Goal: Entertainment & Leisure: Browse casually

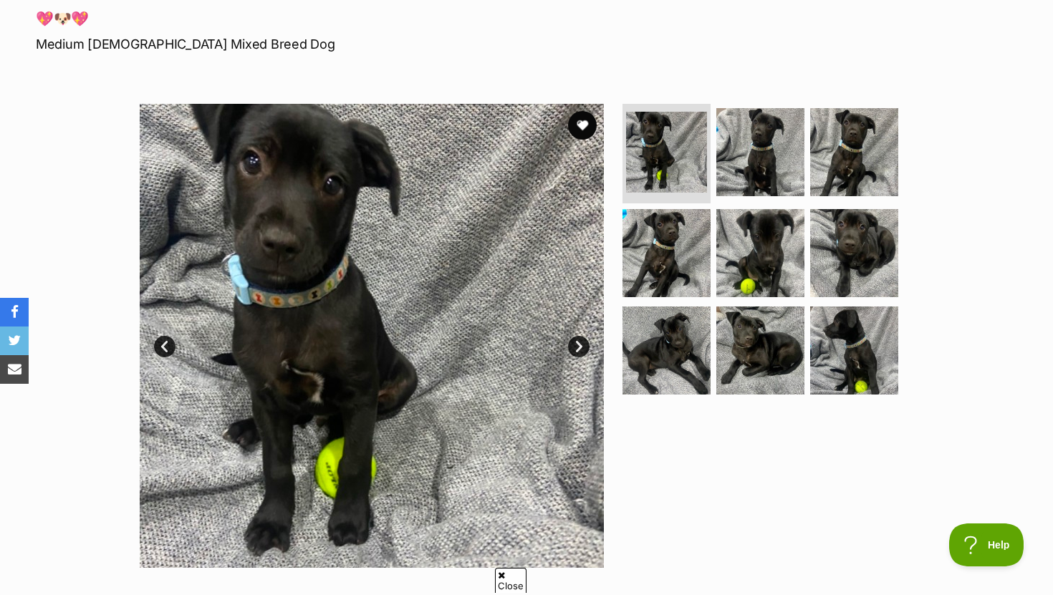
scroll to position [192, 0]
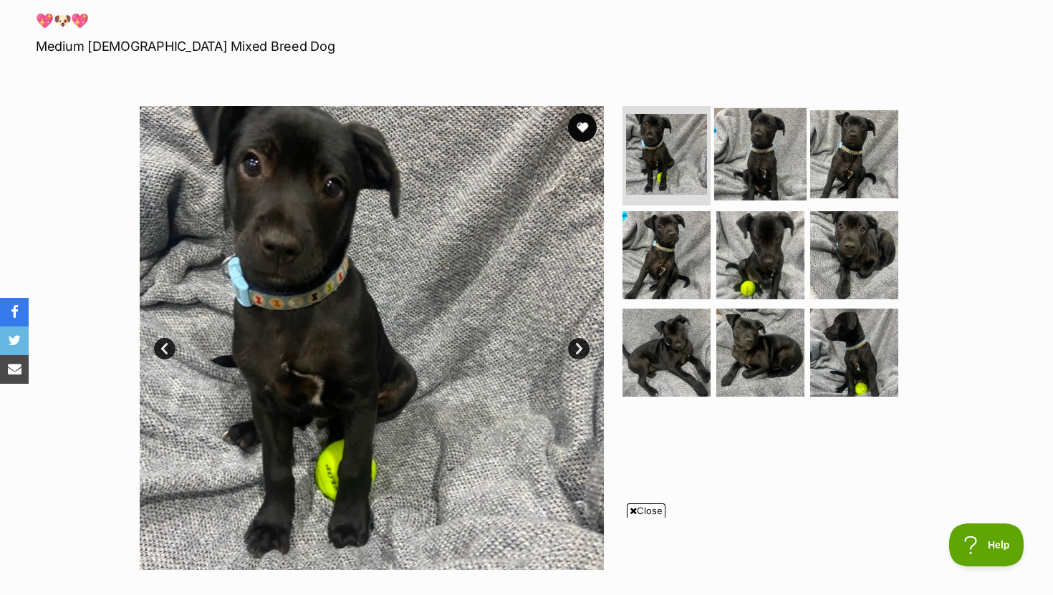
click at [791, 155] on img at bounding box center [760, 153] width 92 height 92
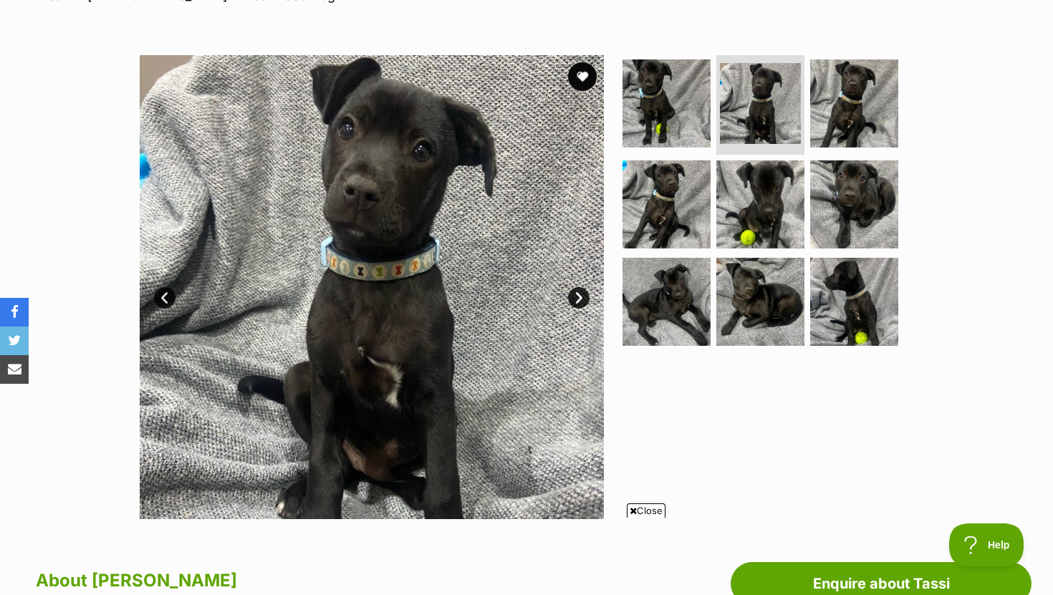
scroll to position [220, 0]
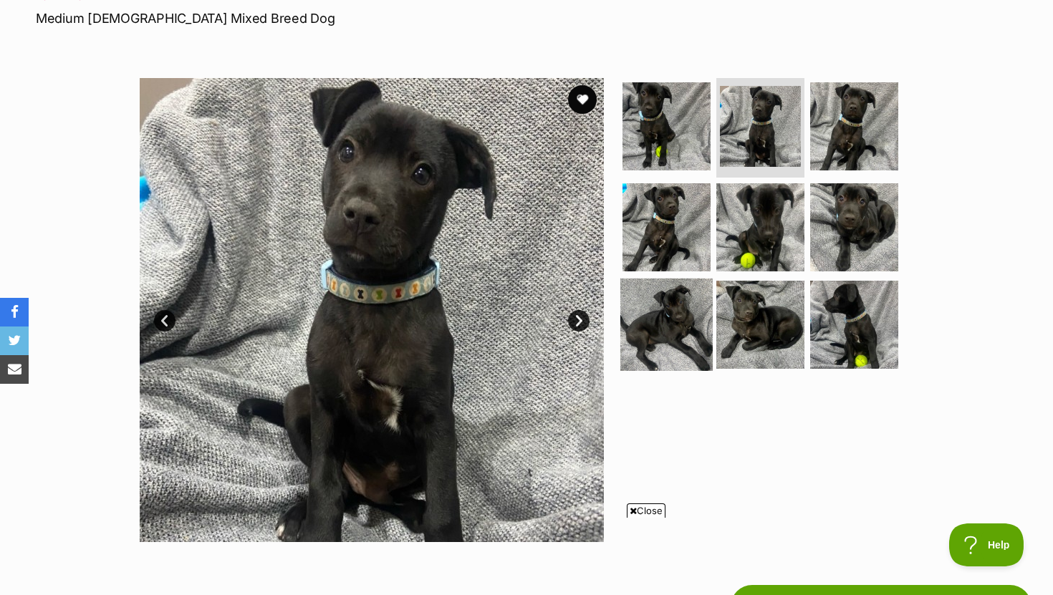
click at [696, 319] on img at bounding box center [666, 325] width 92 height 92
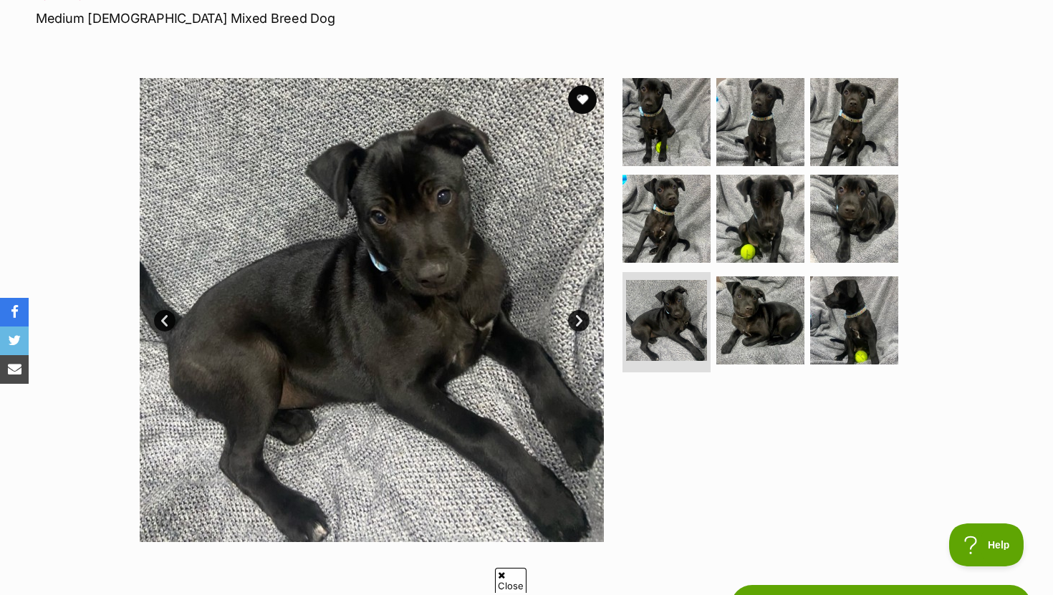
scroll to position [0, 0]
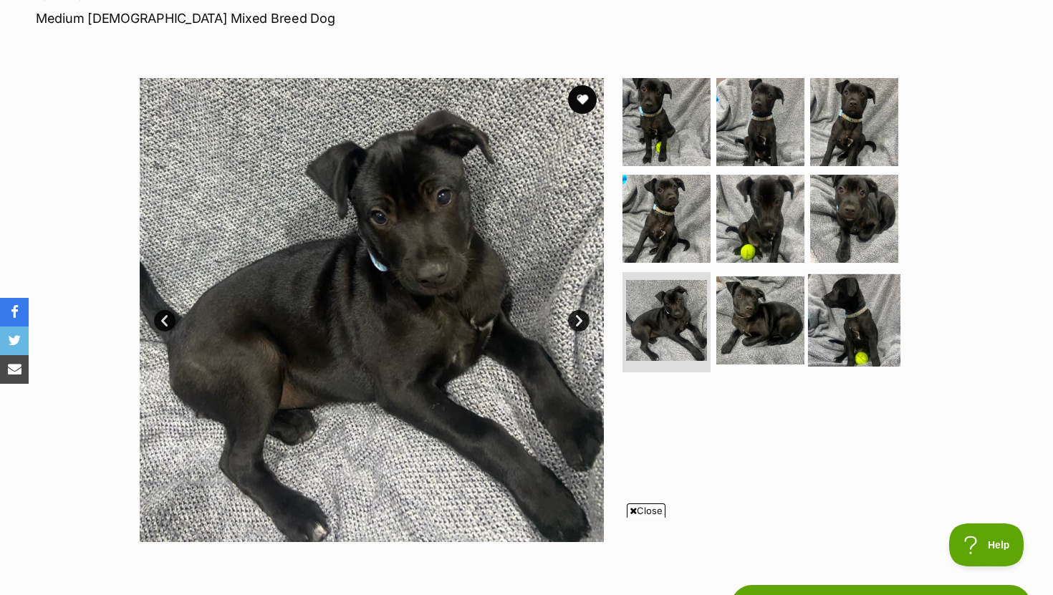
click at [817, 304] on img at bounding box center [854, 320] width 92 height 92
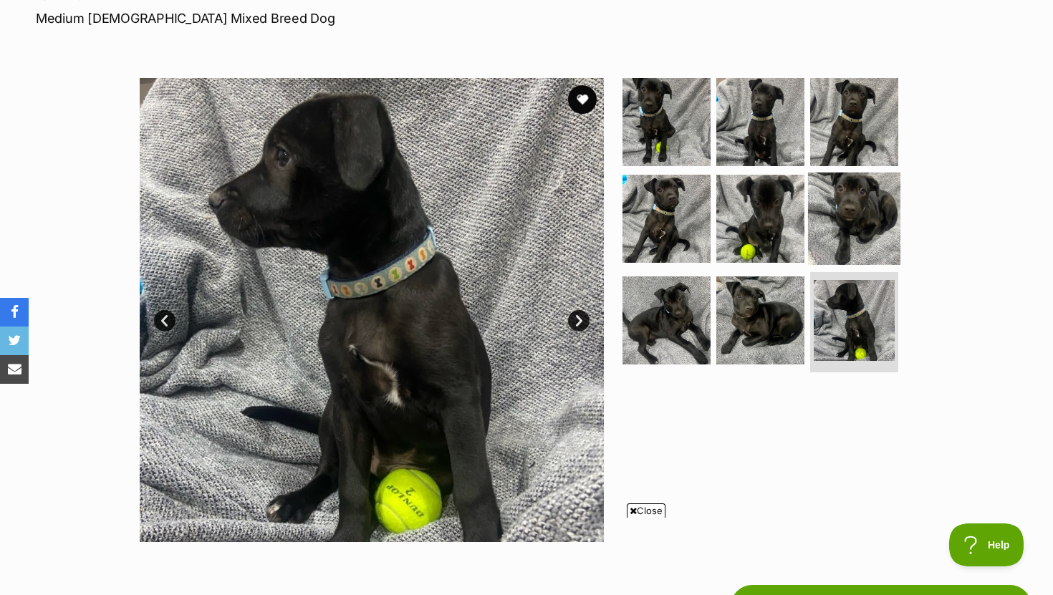
click at [833, 203] on img at bounding box center [854, 219] width 92 height 92
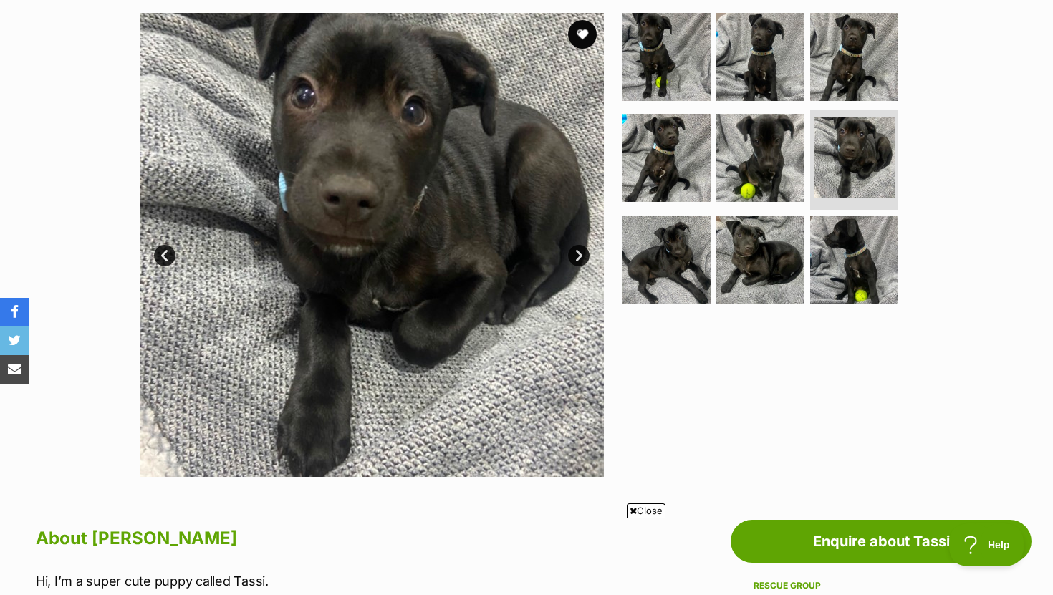
scroll to position [274, 0]
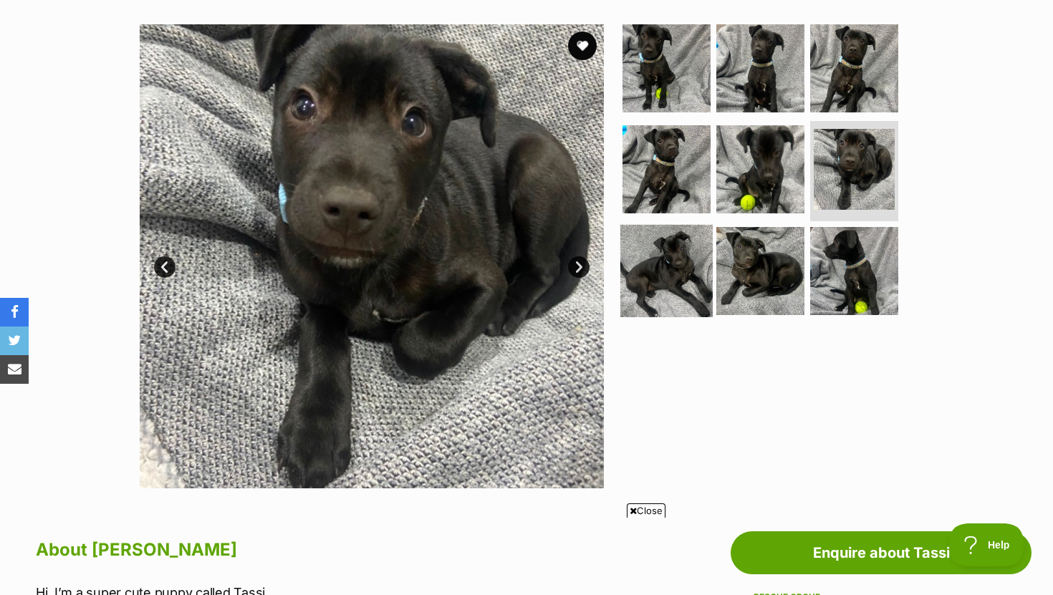
click at [674, 246] on img at bounding box center [666, 271] width 92 height 92
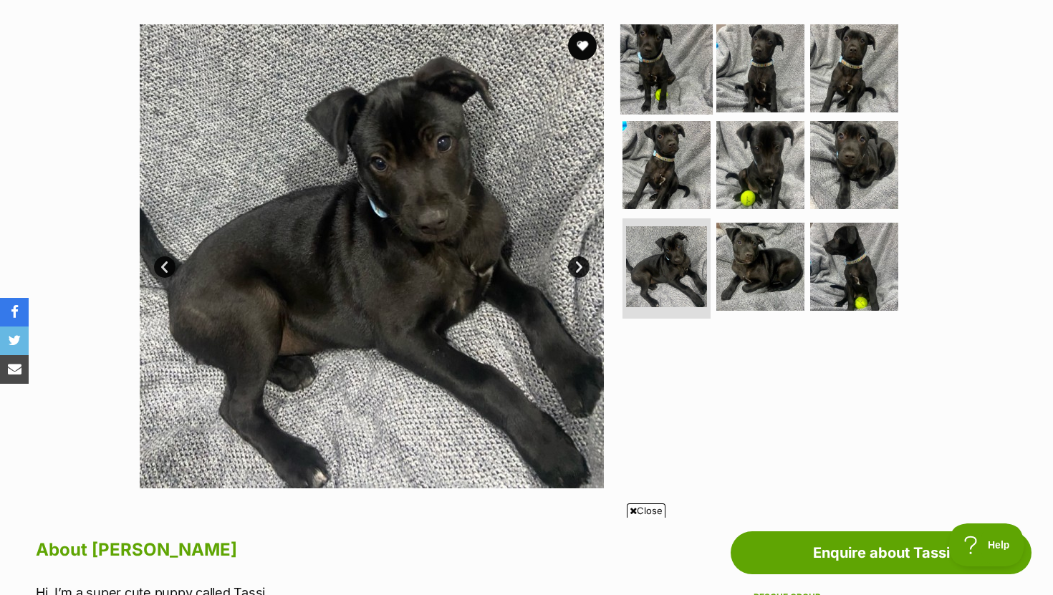
click at [661, 74] on img at bounding box center [666, 67] width 92 height 92
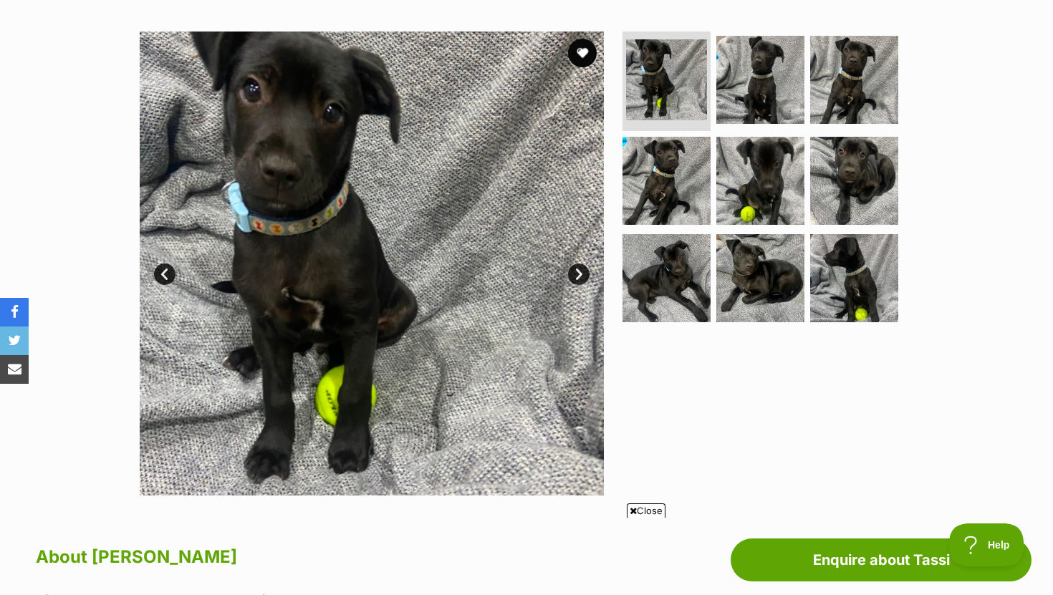
scroll to position [264, 0]
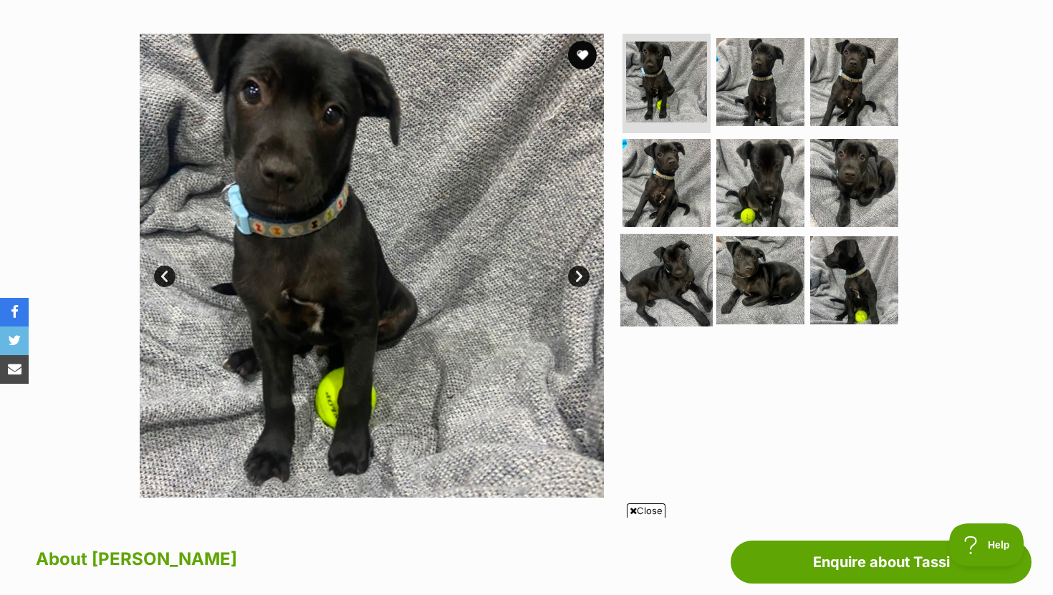
click at [654, 287] on img at bounding box center [666, 280] width 92 height 92
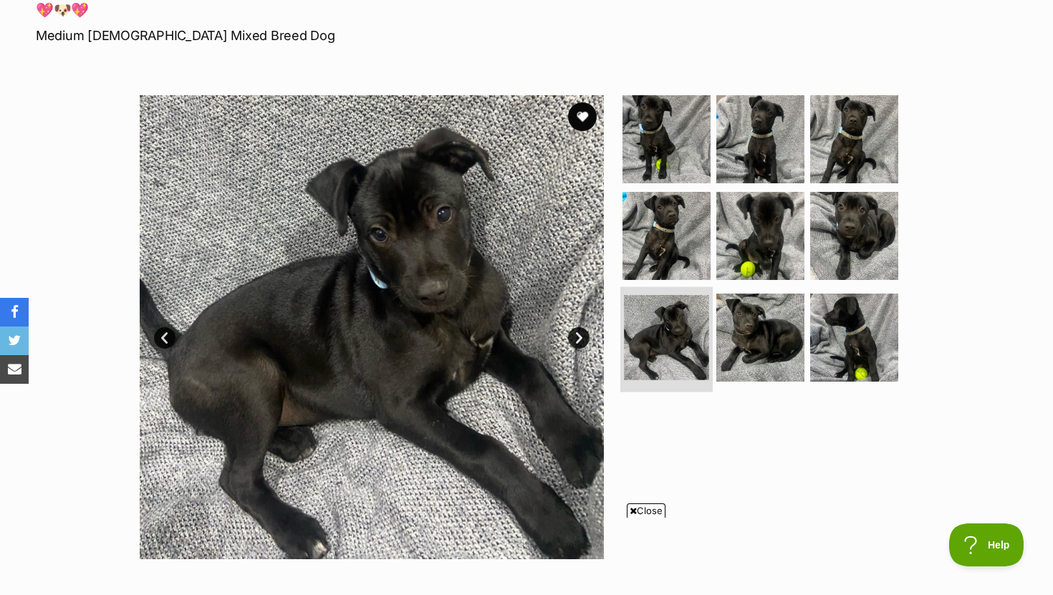
scroll to position [198, 0]
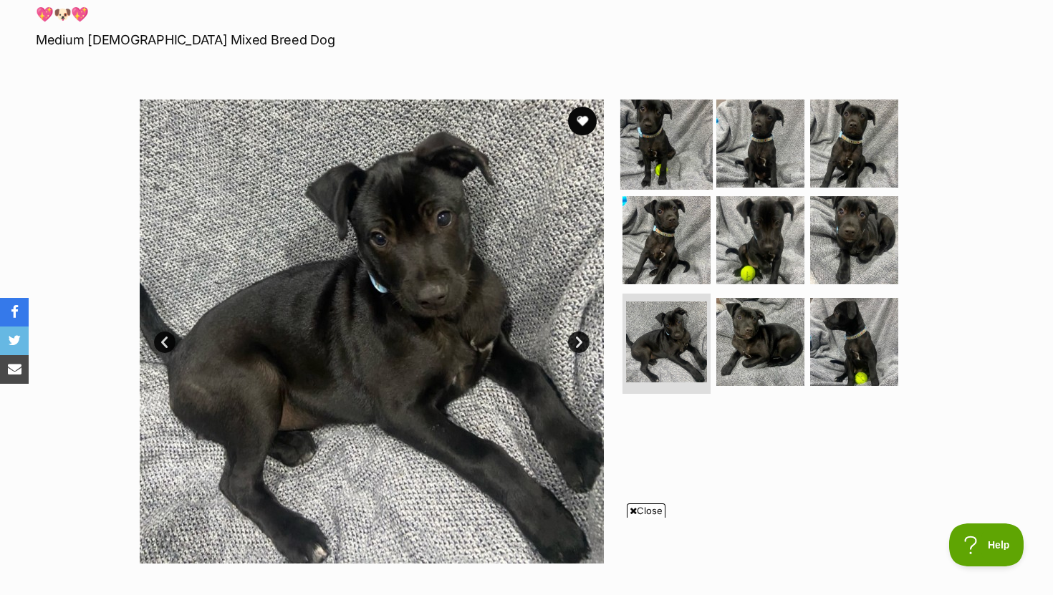
click at [660, 145] on img at bounding box center [666, 143] width 92 height 92
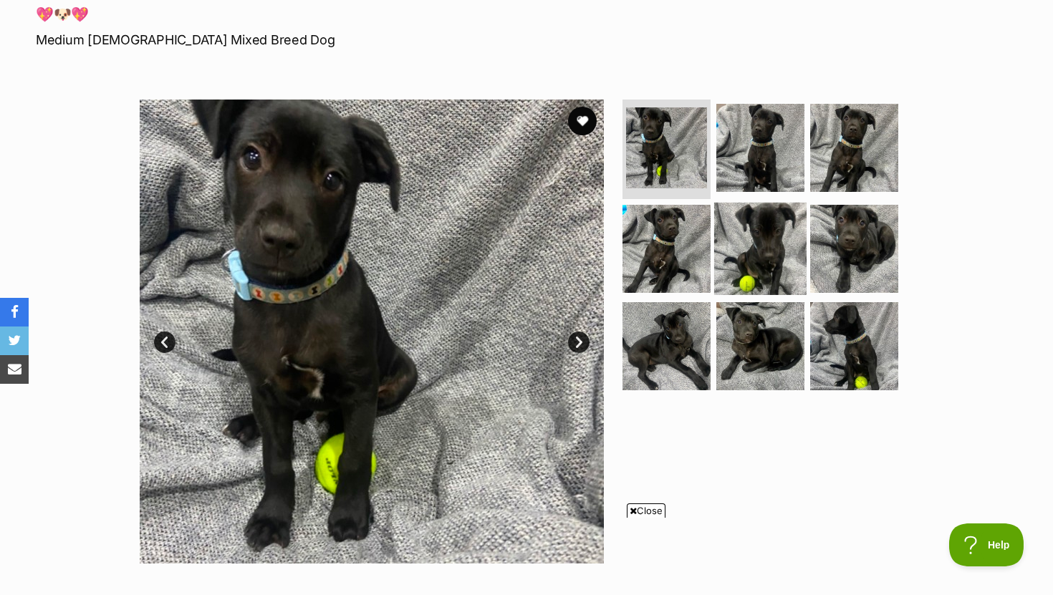
click at [763, 240] on img at bounding box center [760, 249] width 92 height 92
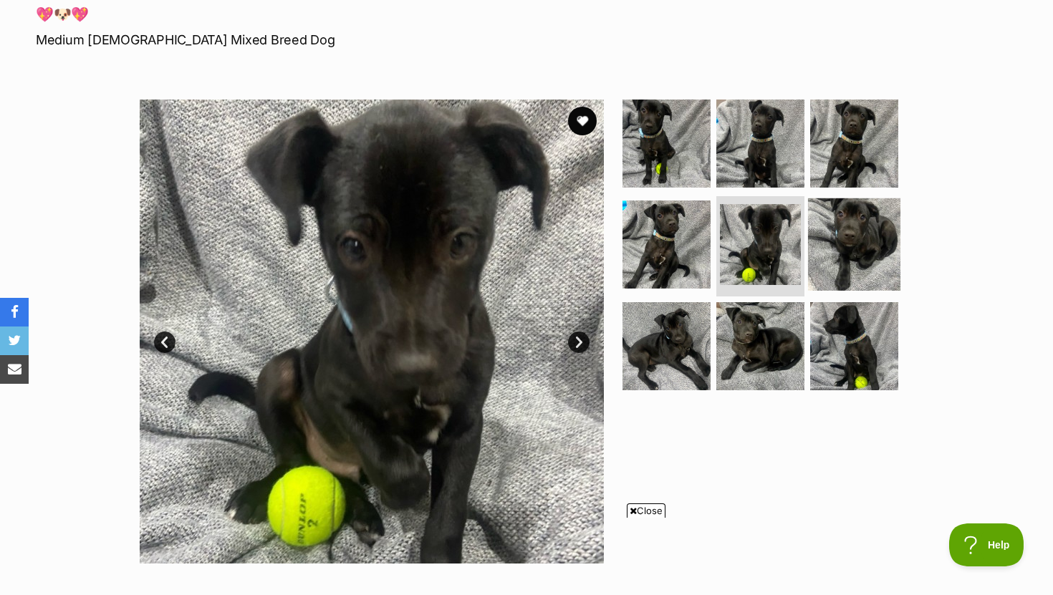
click at [856, 254] on img at bounding box center [854, 244] width 92 height 92
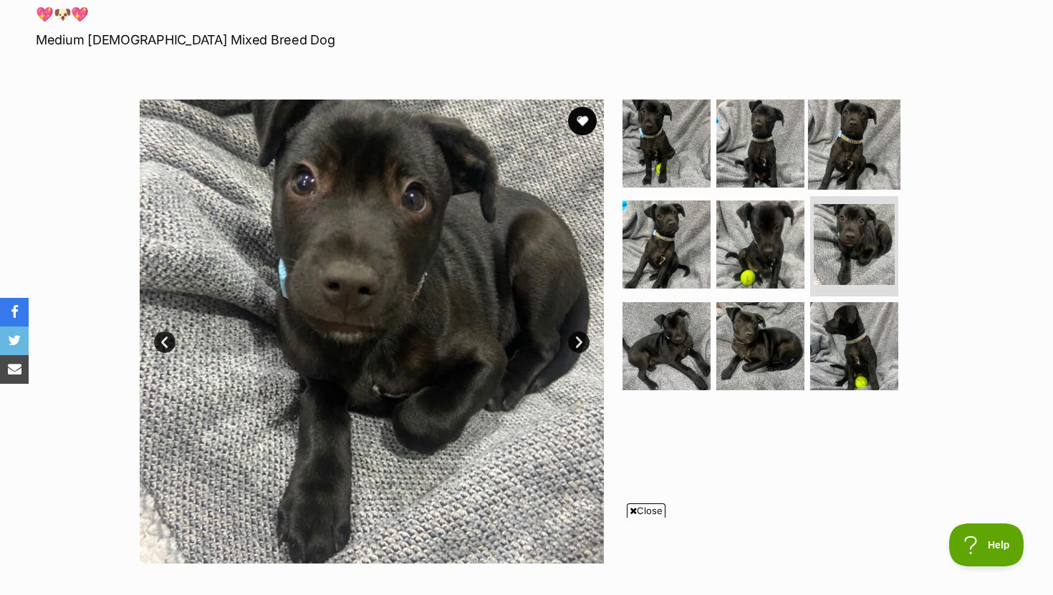
click at [866, 167] on img at bounding box center [854, 143] width 92 height 92
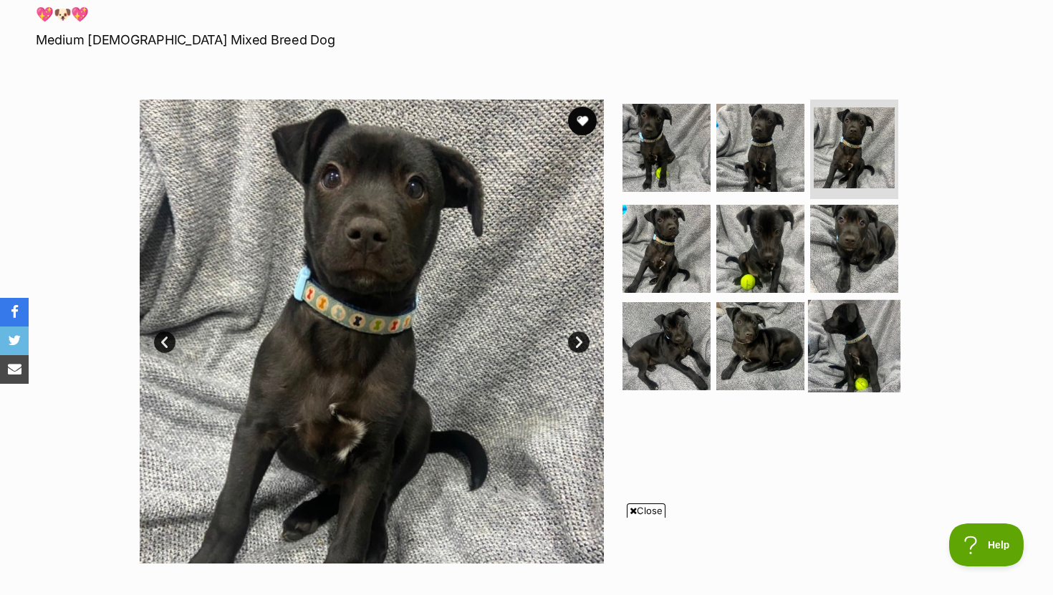
click at [846, 318] on img at bounding box center [854, 346] width 92 height 92
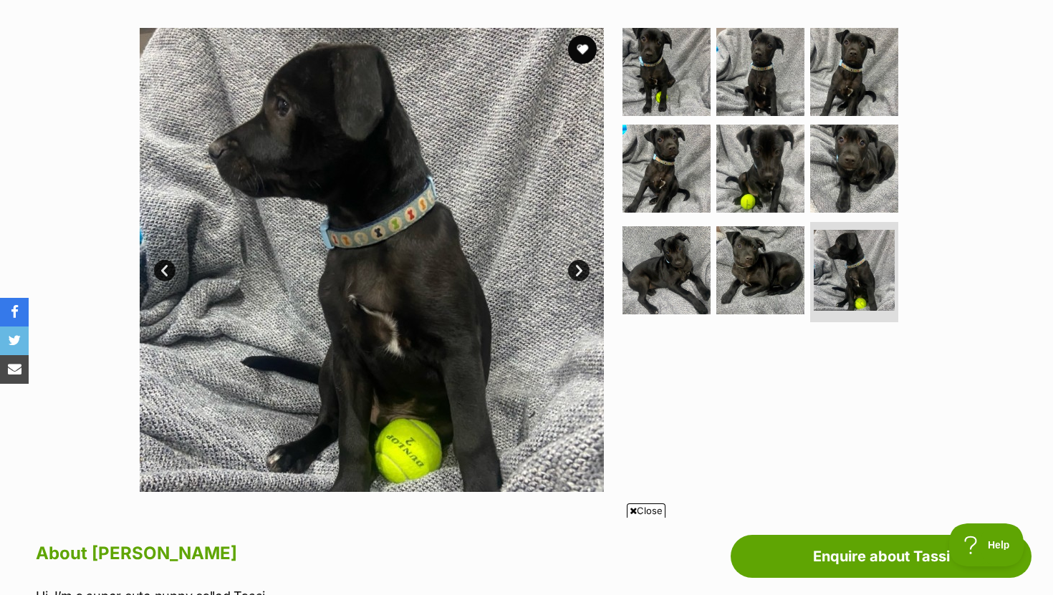
scroll to position [274, 0]
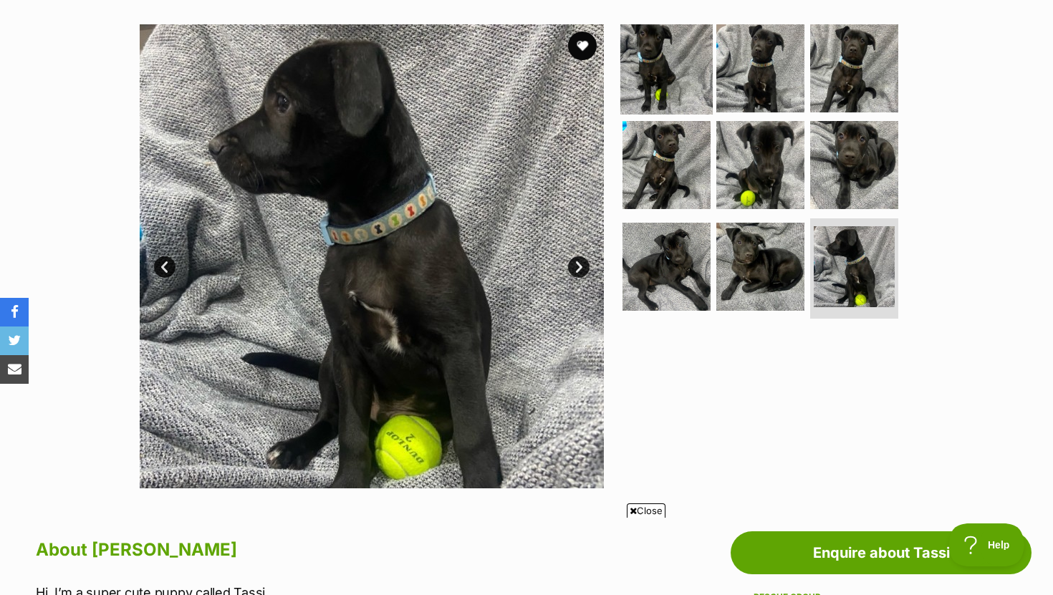
click at [662, 74] on img at bounding box center [666, 67] width 92 height 92
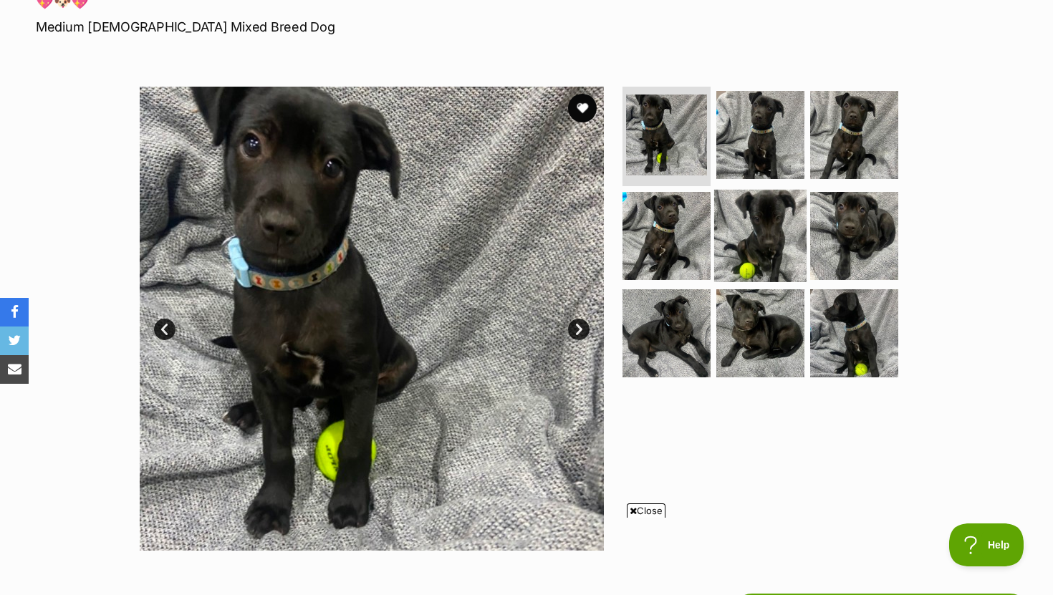
scroll to position [179, 0]
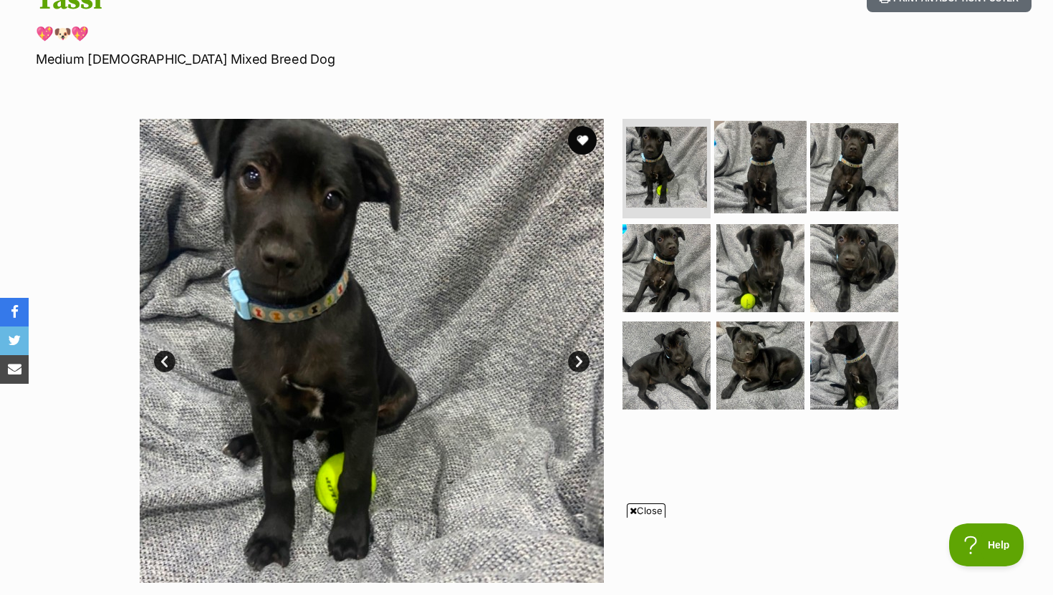
click at [745, 175] on img at bounding box center [760, 166] width 92 height 92
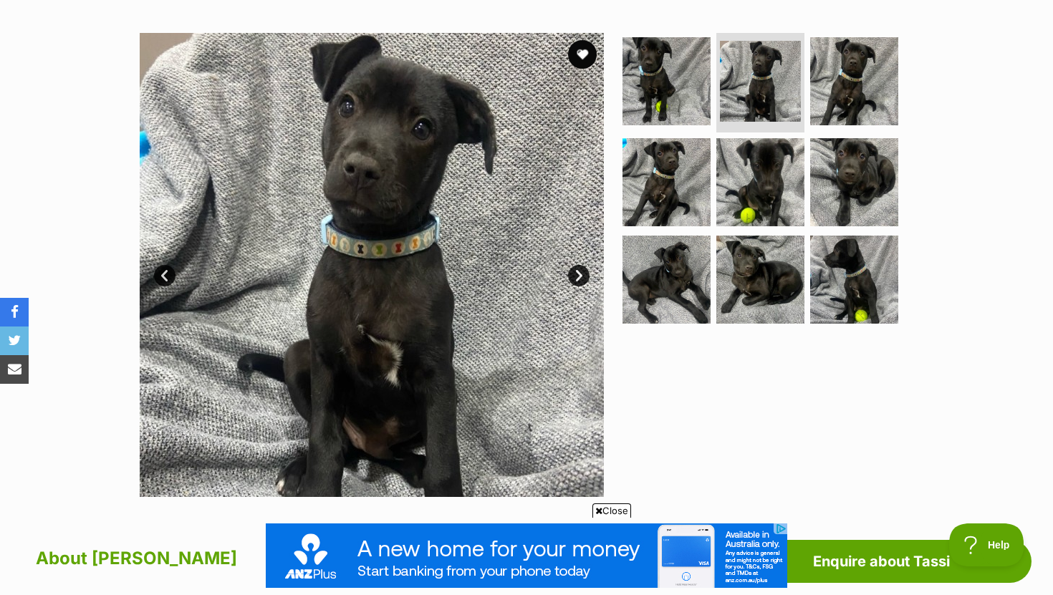
scroll to position [0, 0]
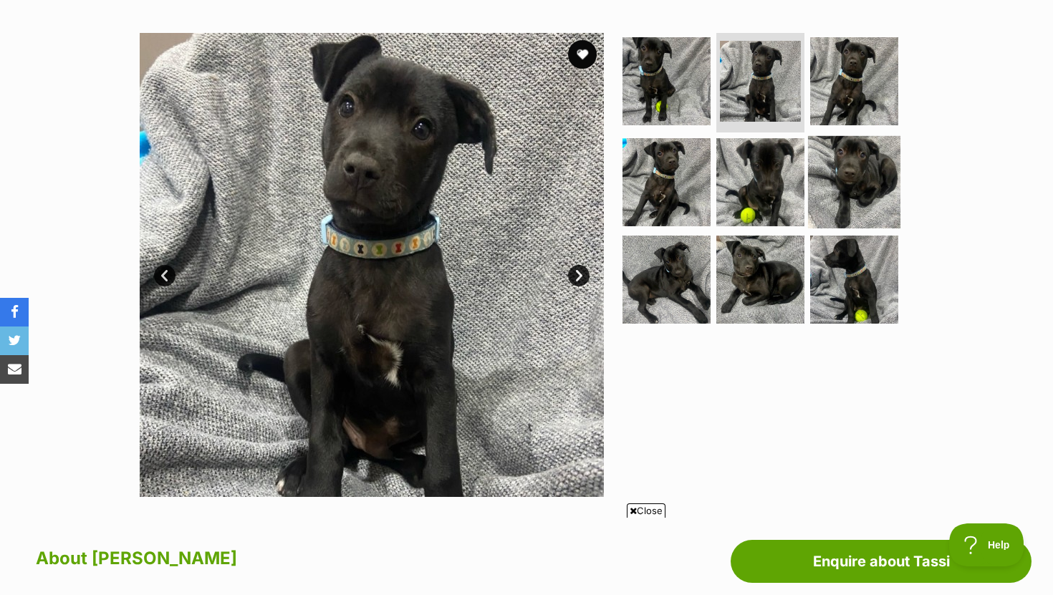
click at [827, 188] on img at bounding box center [854, 182] width 92 height 92
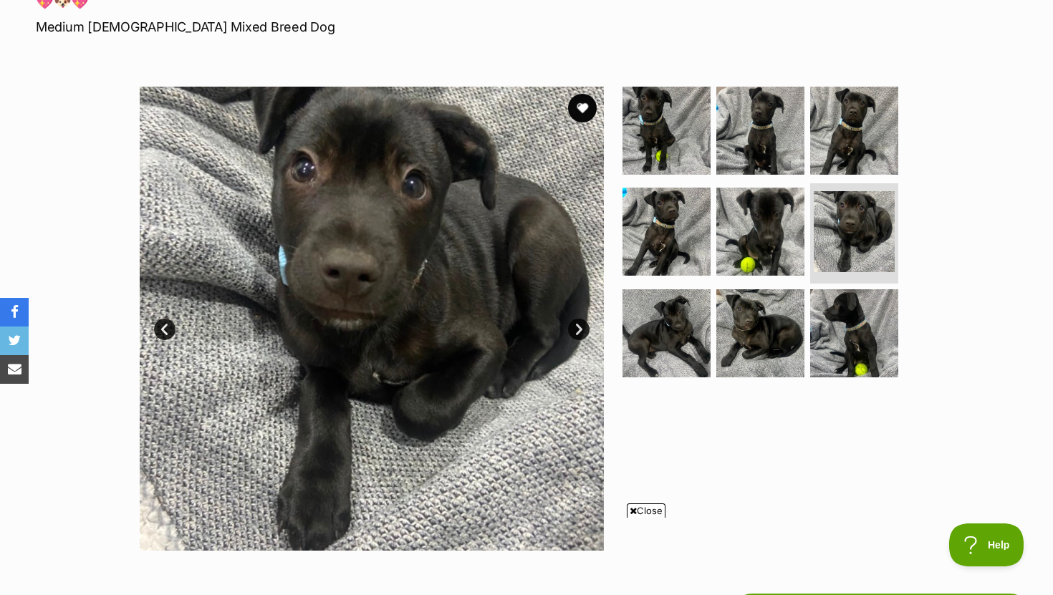
scroll to position [198, 0]
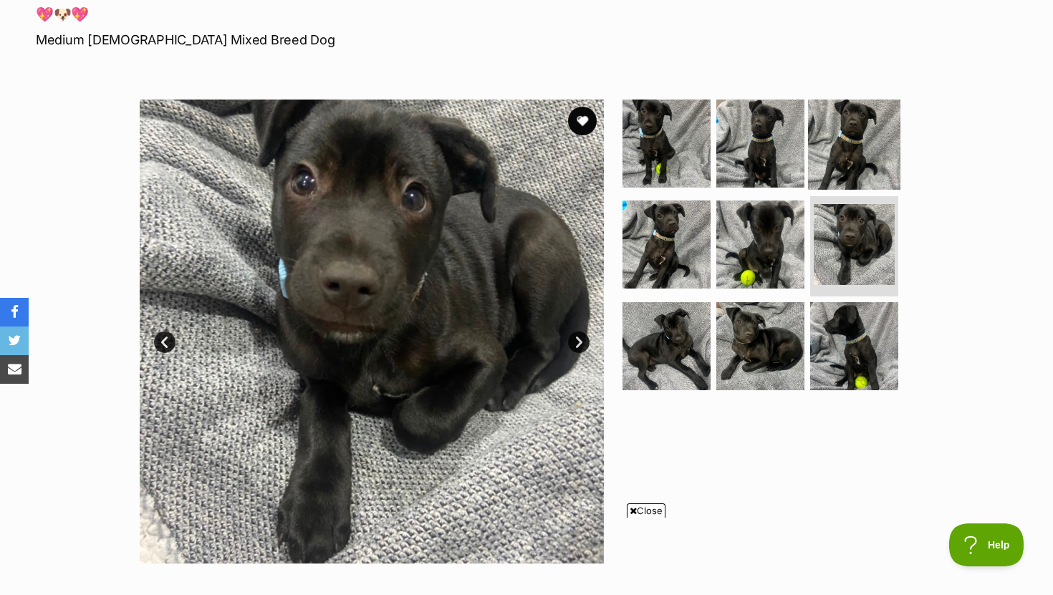
click at [843, 148] on img at bounding box center [854, 143] width 92 height 92
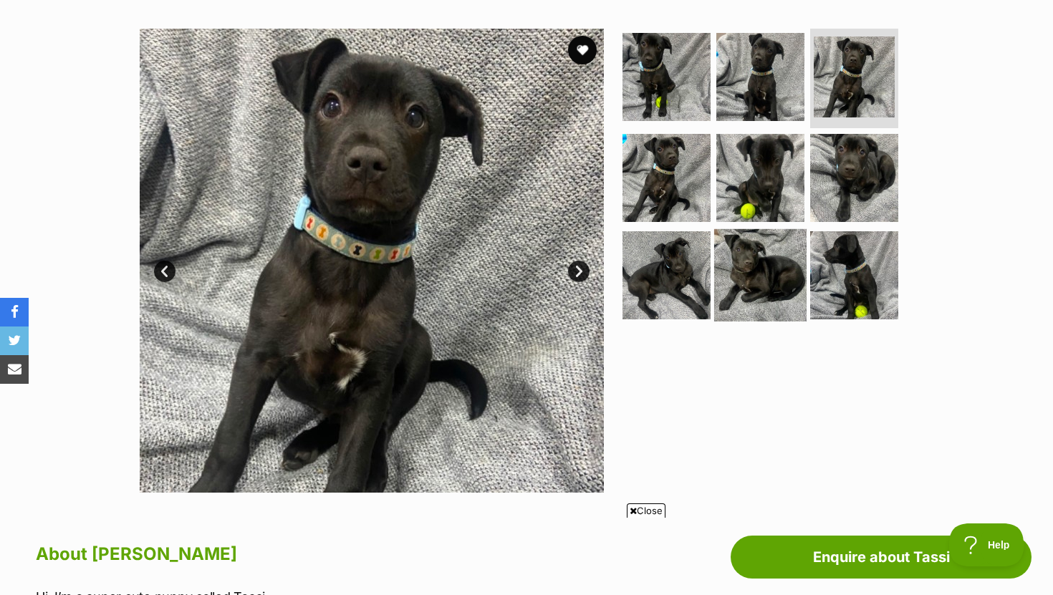
scroll to position [285, 0]
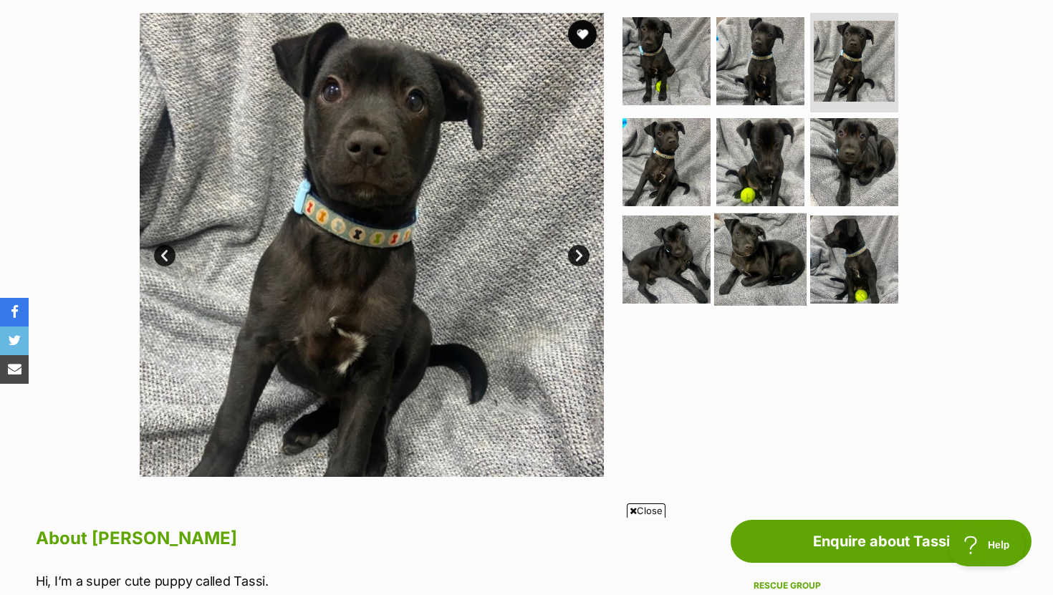
click at [756, 250] on img at bounding box center [760, 259] width 92 height 92
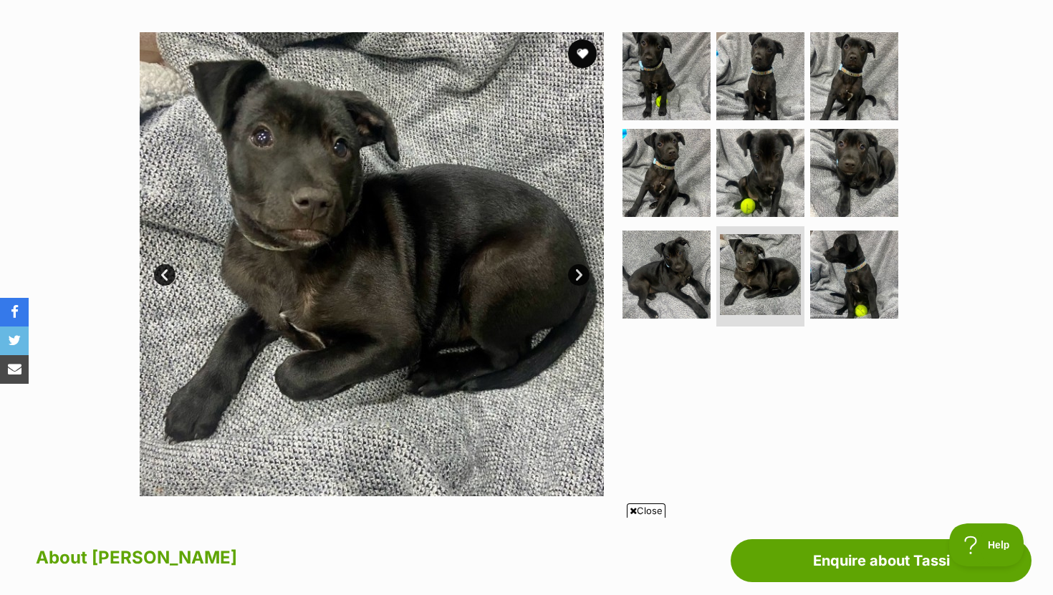
scroll to position [257, 0]
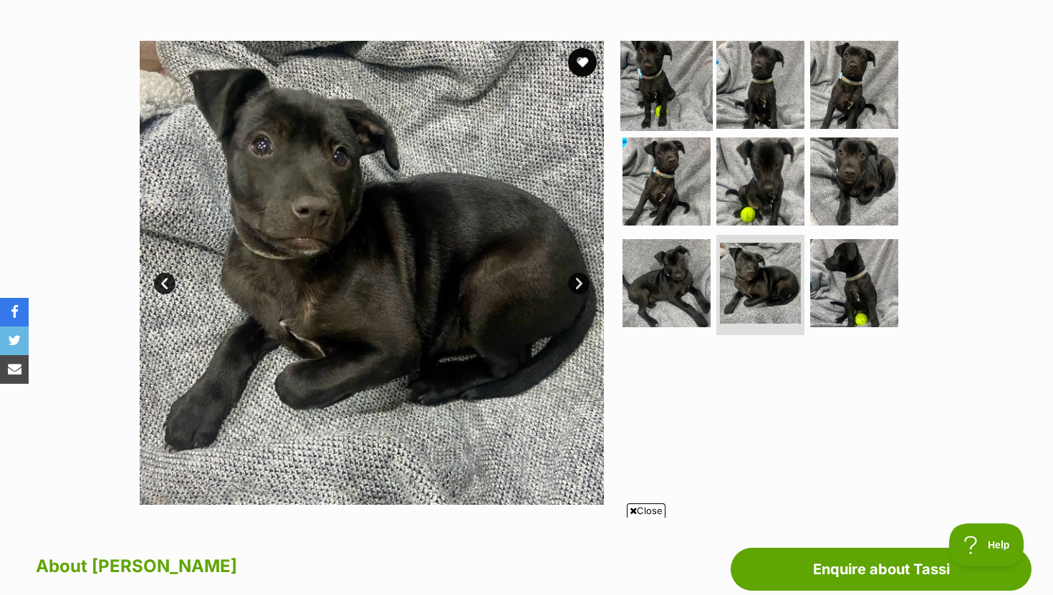
click at [639, 81] on img at bounding box center [666, 84] width 92 height 92
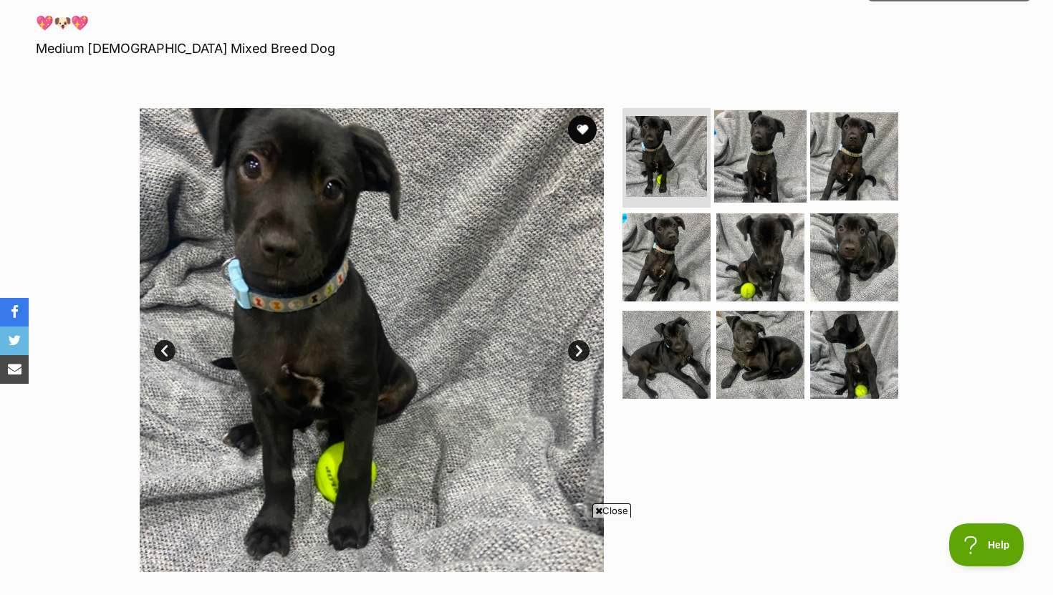
scroll to position [0, 0]
click at [742, 143] on img at bounding box center [760, 156] width 92 height 92
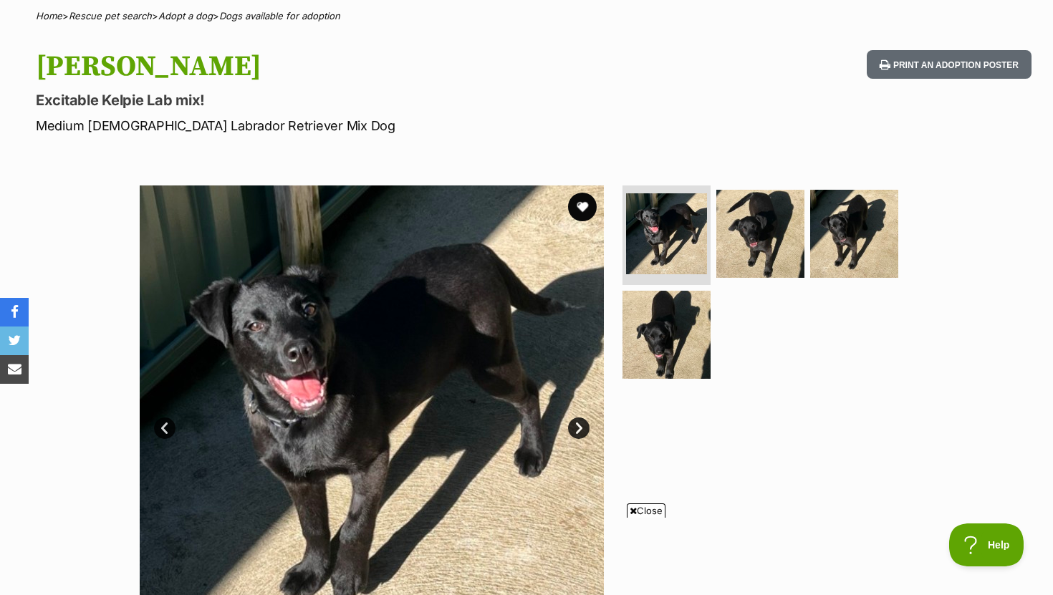
scroll to position [23, 0]
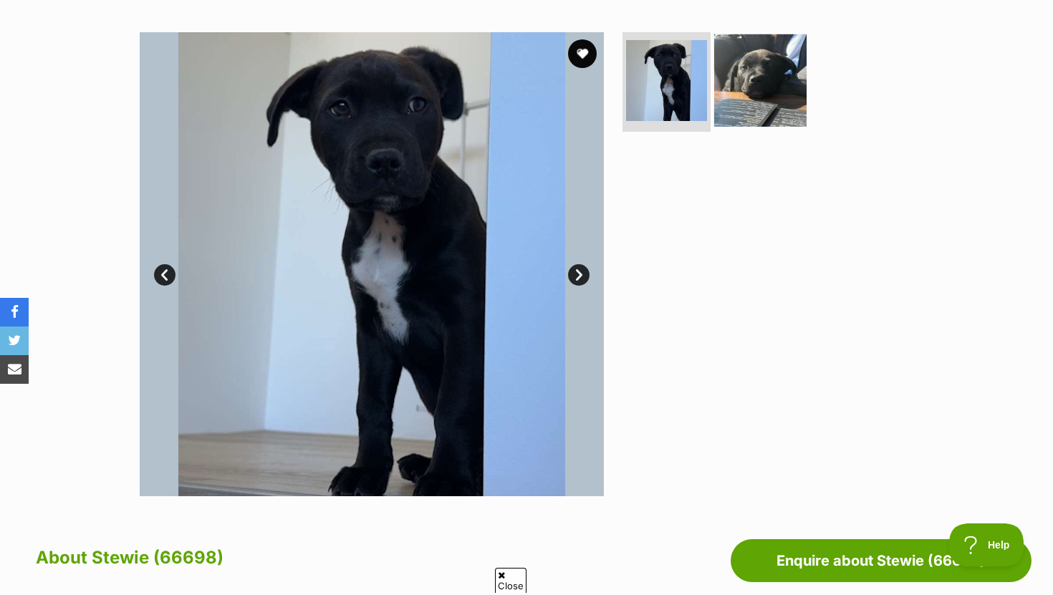
click at [771, 92] on img at bounding box center [760, 80] width 92 height 92
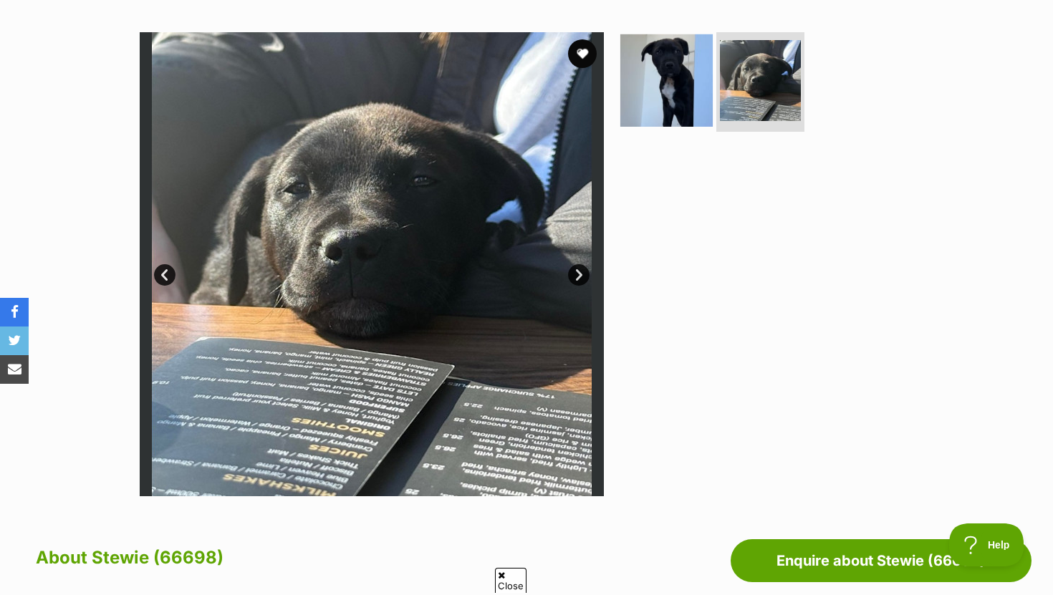
click at [672, 99] on img at bounding box center [666, 80] width 92 height 92
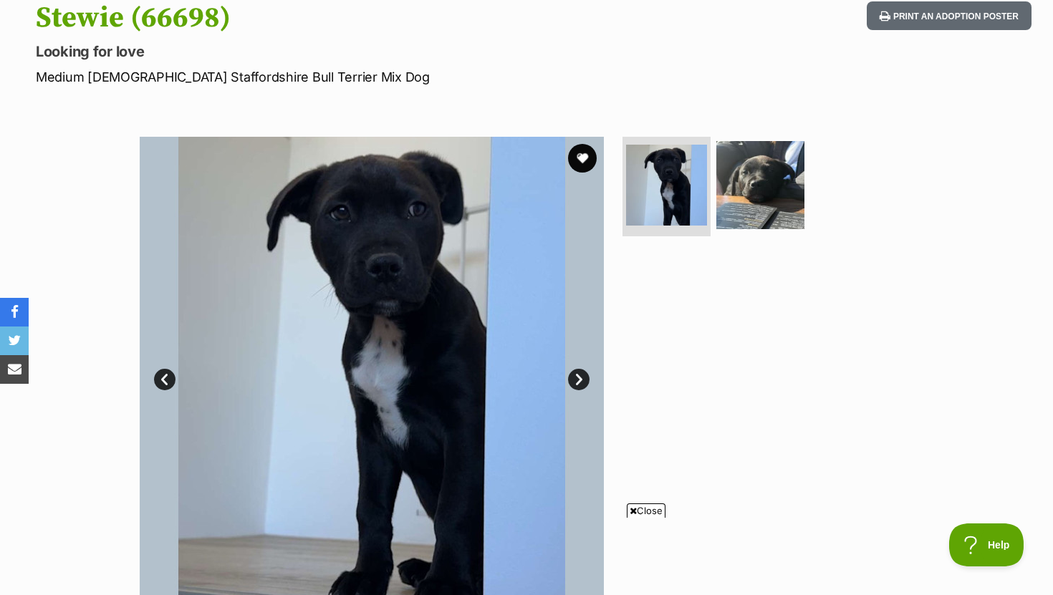
scroll to position [162, 0]
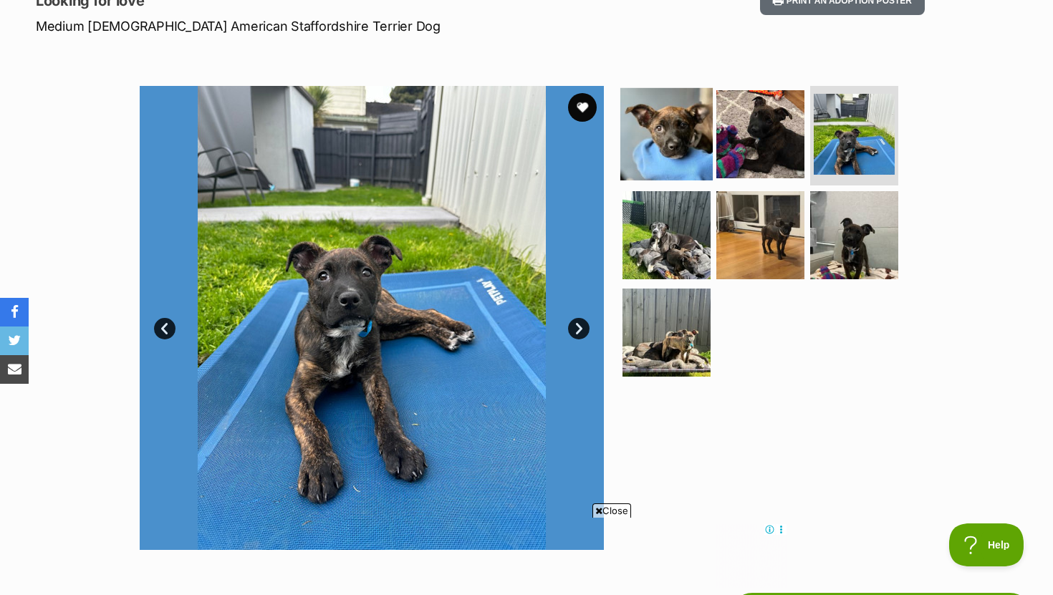
scroll to position [221, 0]
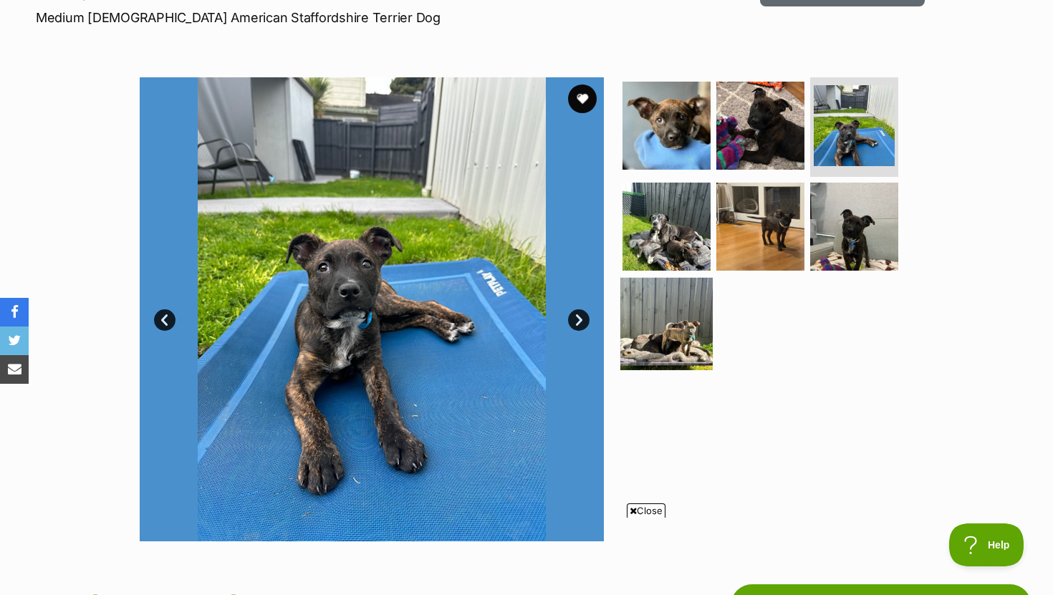
click at [683, 309] on img at bounding box center [666, 324] width 92 height 92
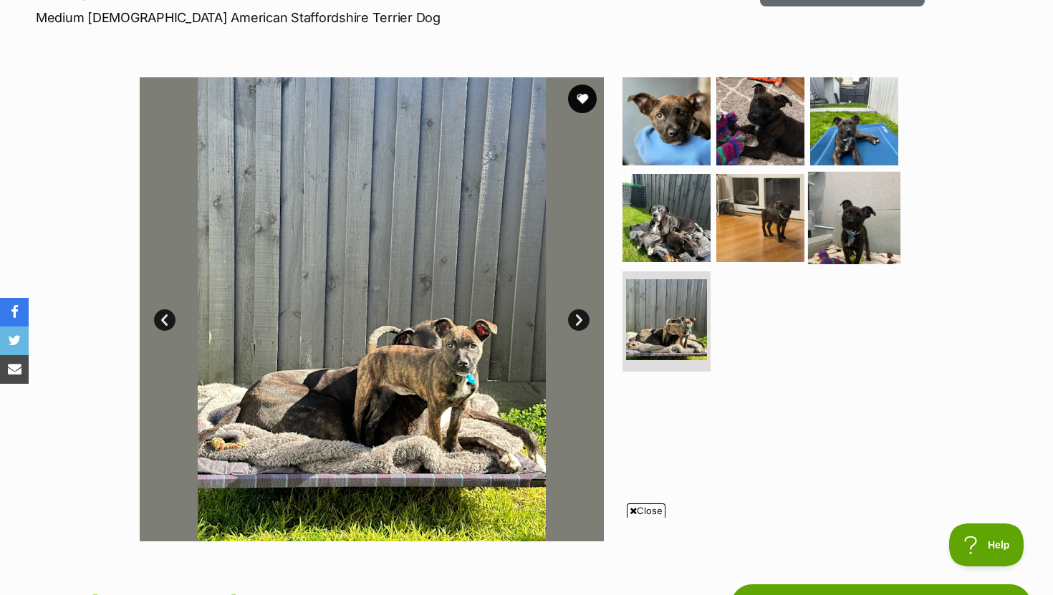
click at [811, 254] on img at bounding box center [854, 218] width 92 height 92
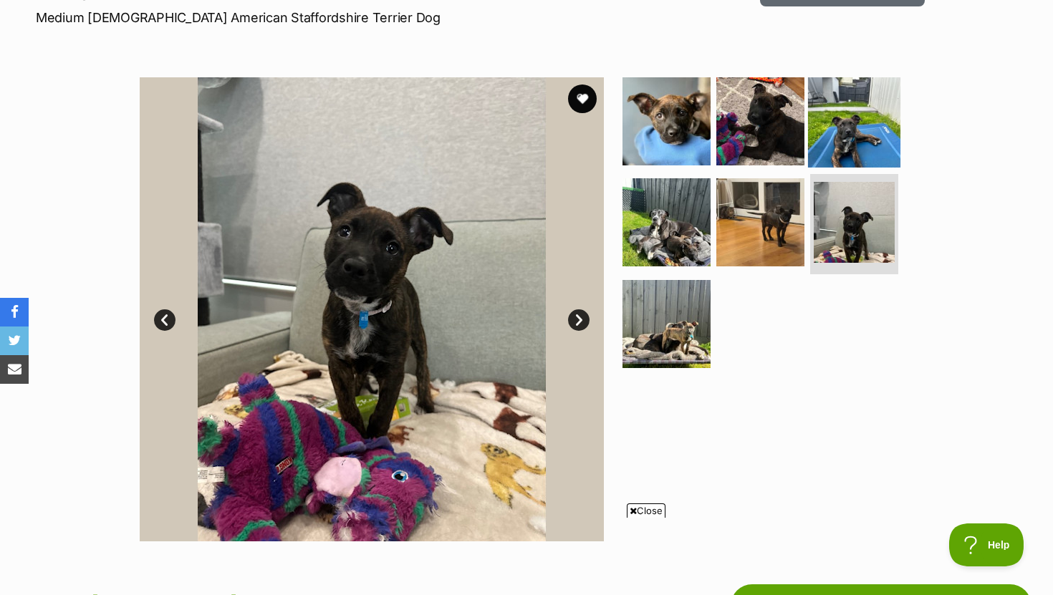
click at [820, 165] on img at bounding box center [854, 120] width 92 height 92
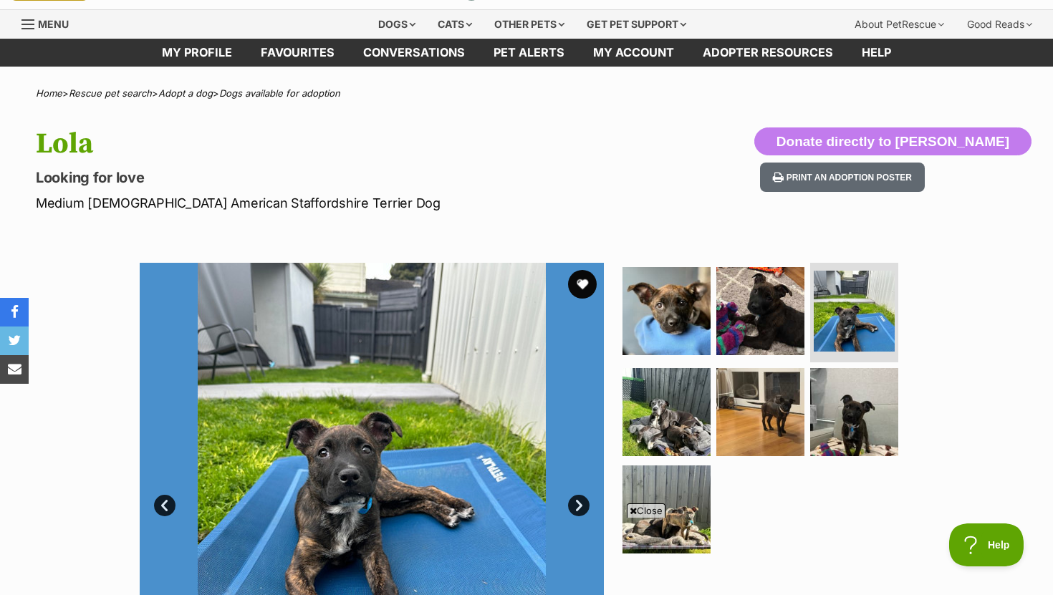
scroll to position [0, 0]
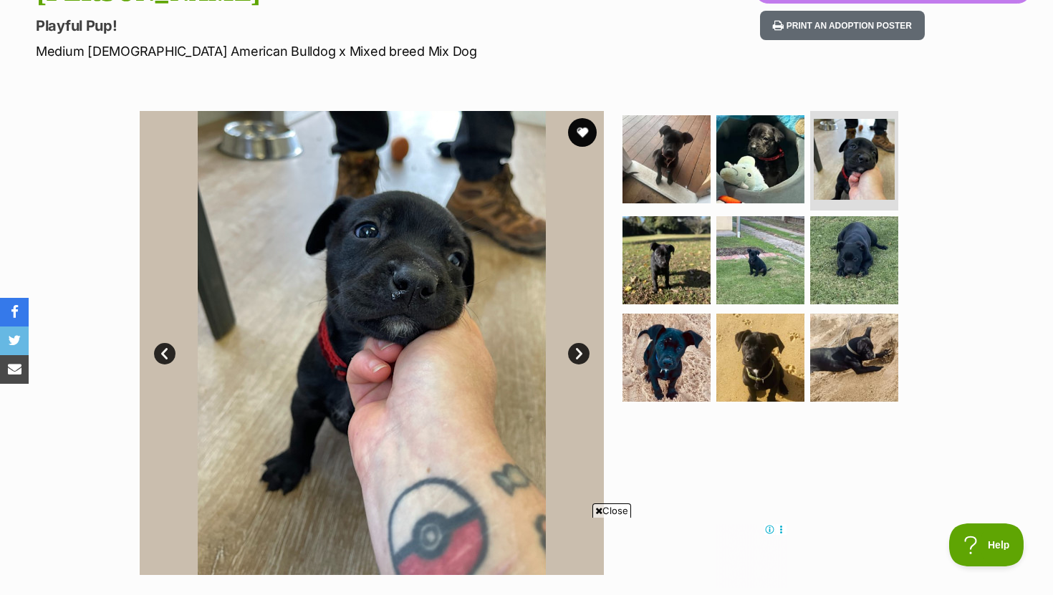
scroll to position [183, 0]
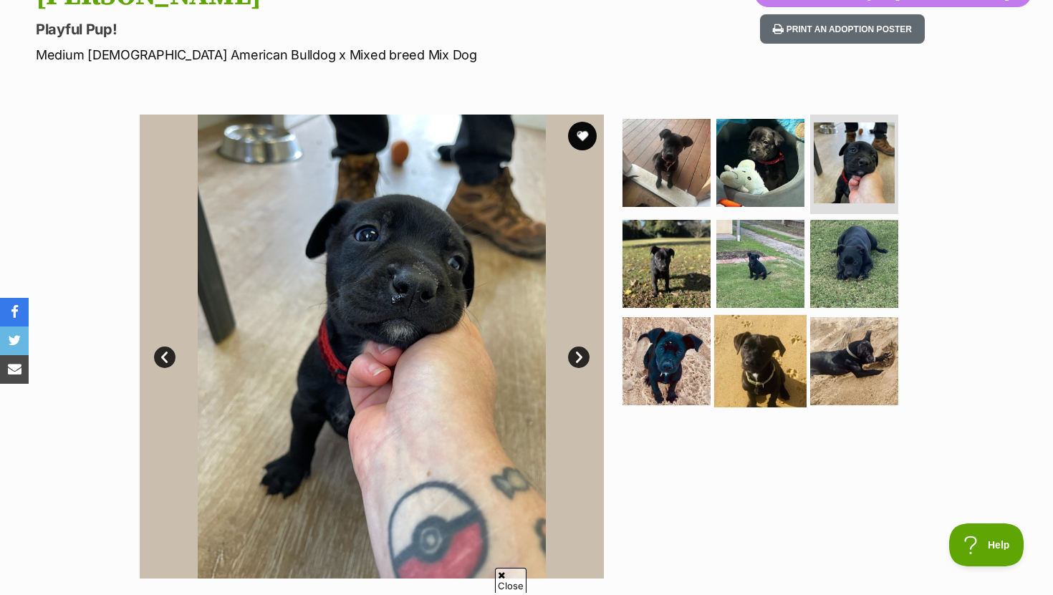
click at [739, 344] on img at bounding box center [760, 361] width 92 height 92
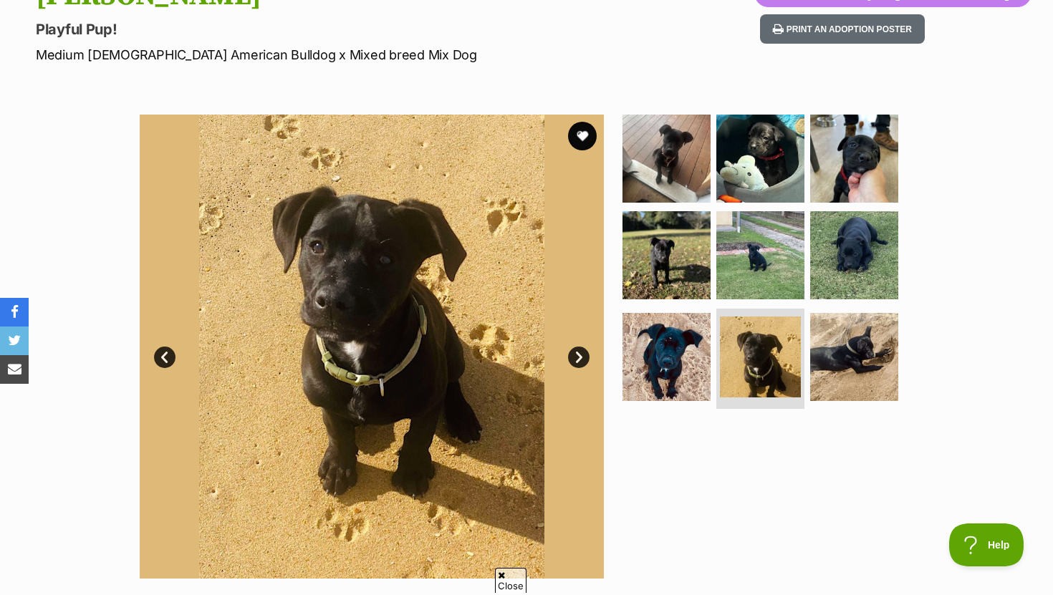
scroll to position [0, 0]
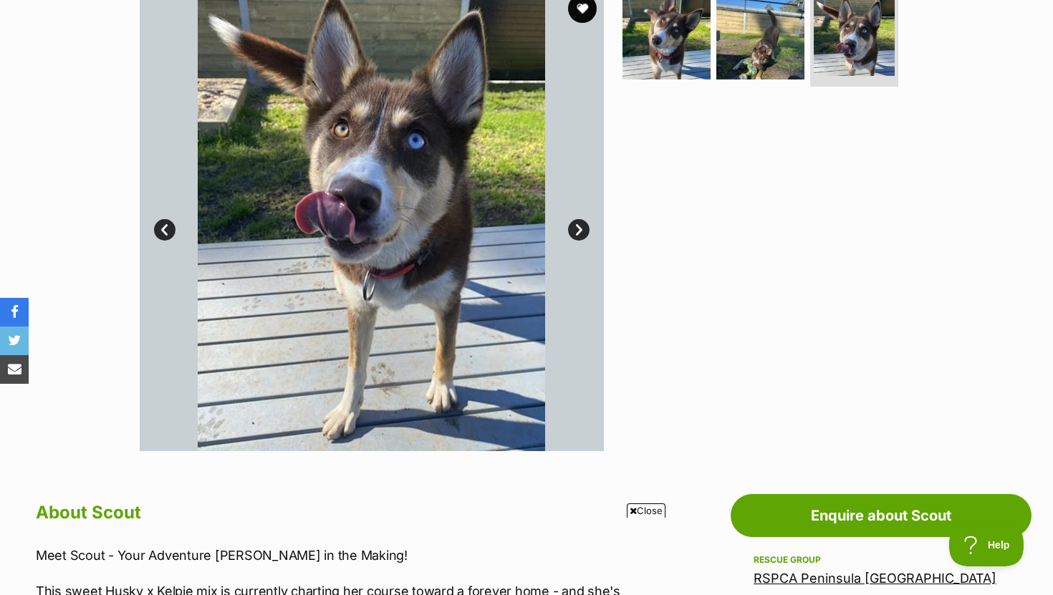
scroll to position [298, 0]
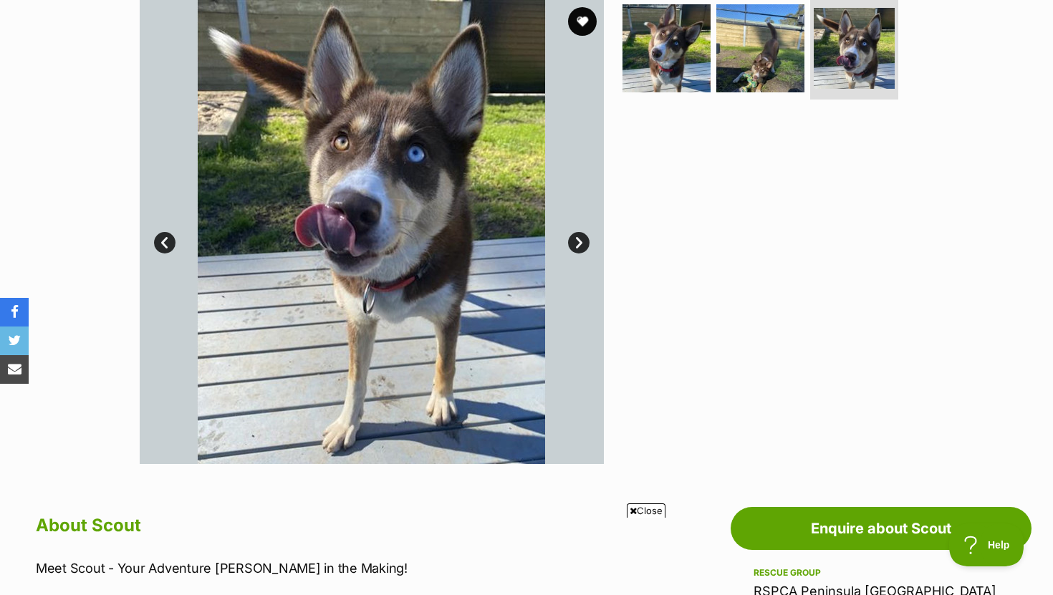
click at [574, 234] on link "Next" at bounding box center [578, 242] width 21 height 21
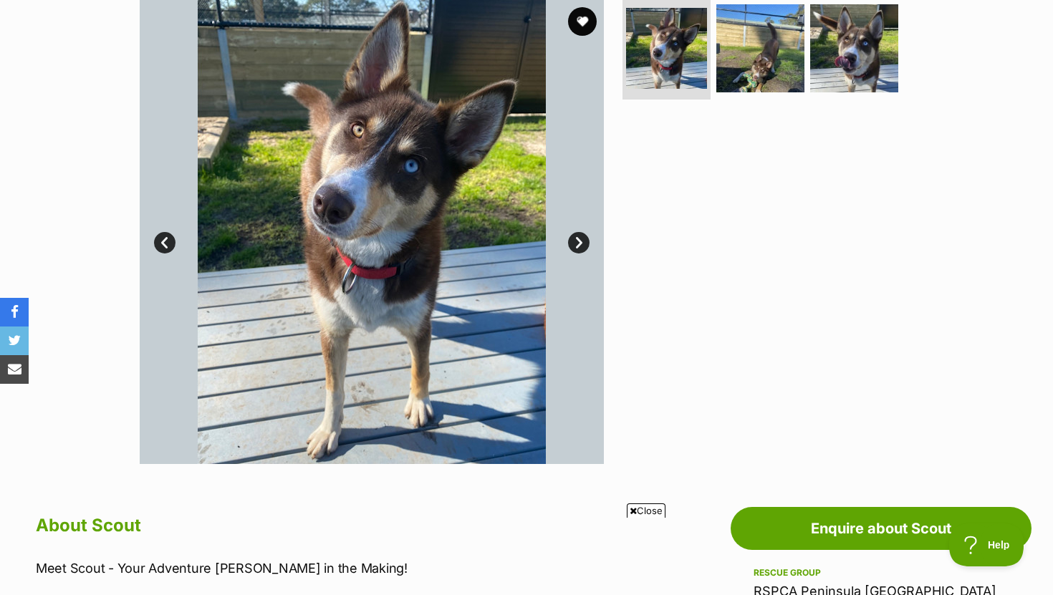
click at [579, 235] on link "Next" at bounding box center [578, 242] width 21 height 21
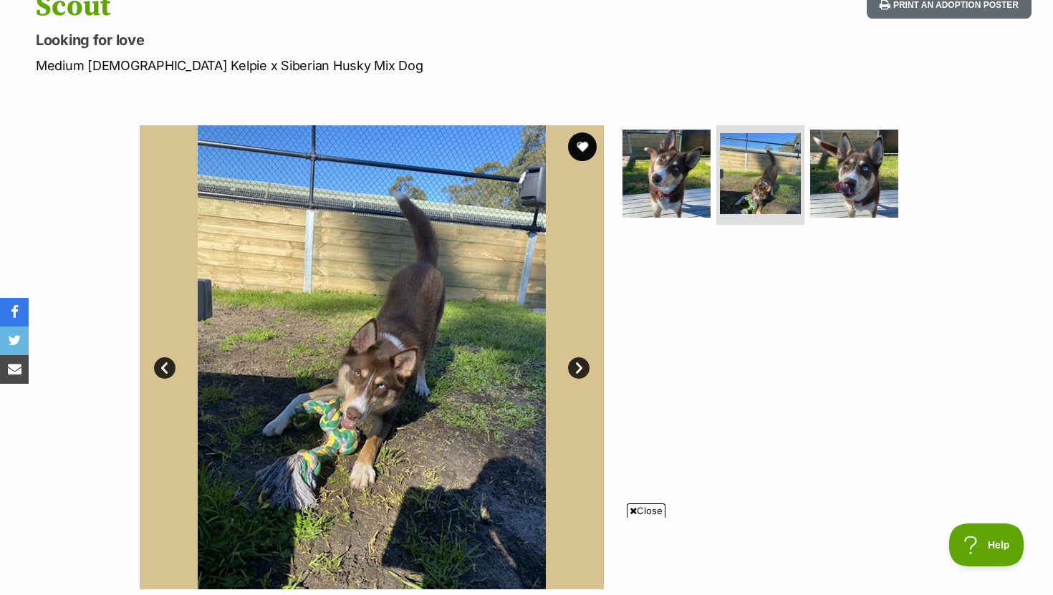
scroll to position [173, 0]
click at [582, 369] on link "Next" at bounding box center [578, 367] width 21 height 21
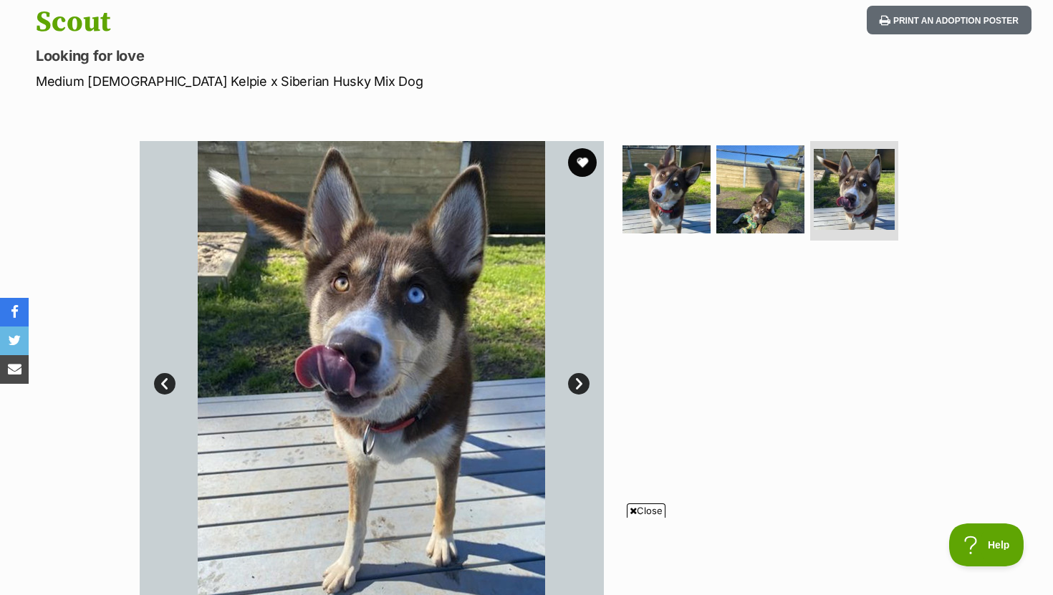
scroll to position [190, 0]
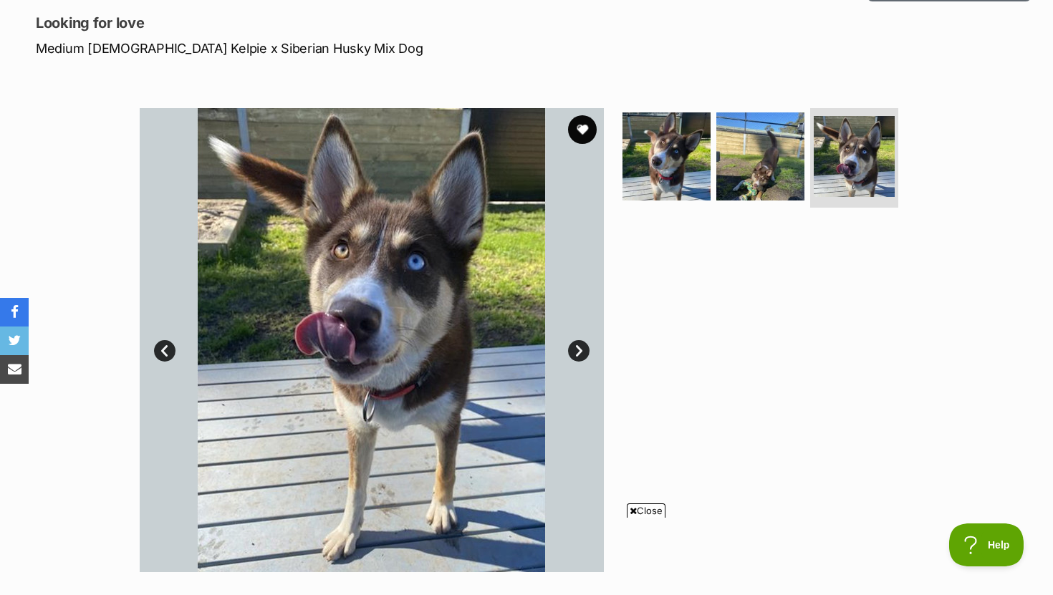
click at [577, 354] on link "Next" at bounding box center [578, 350] width 21 height 21
